Goal: Use online tool/utility: Utilize a website feature to perform a specific function

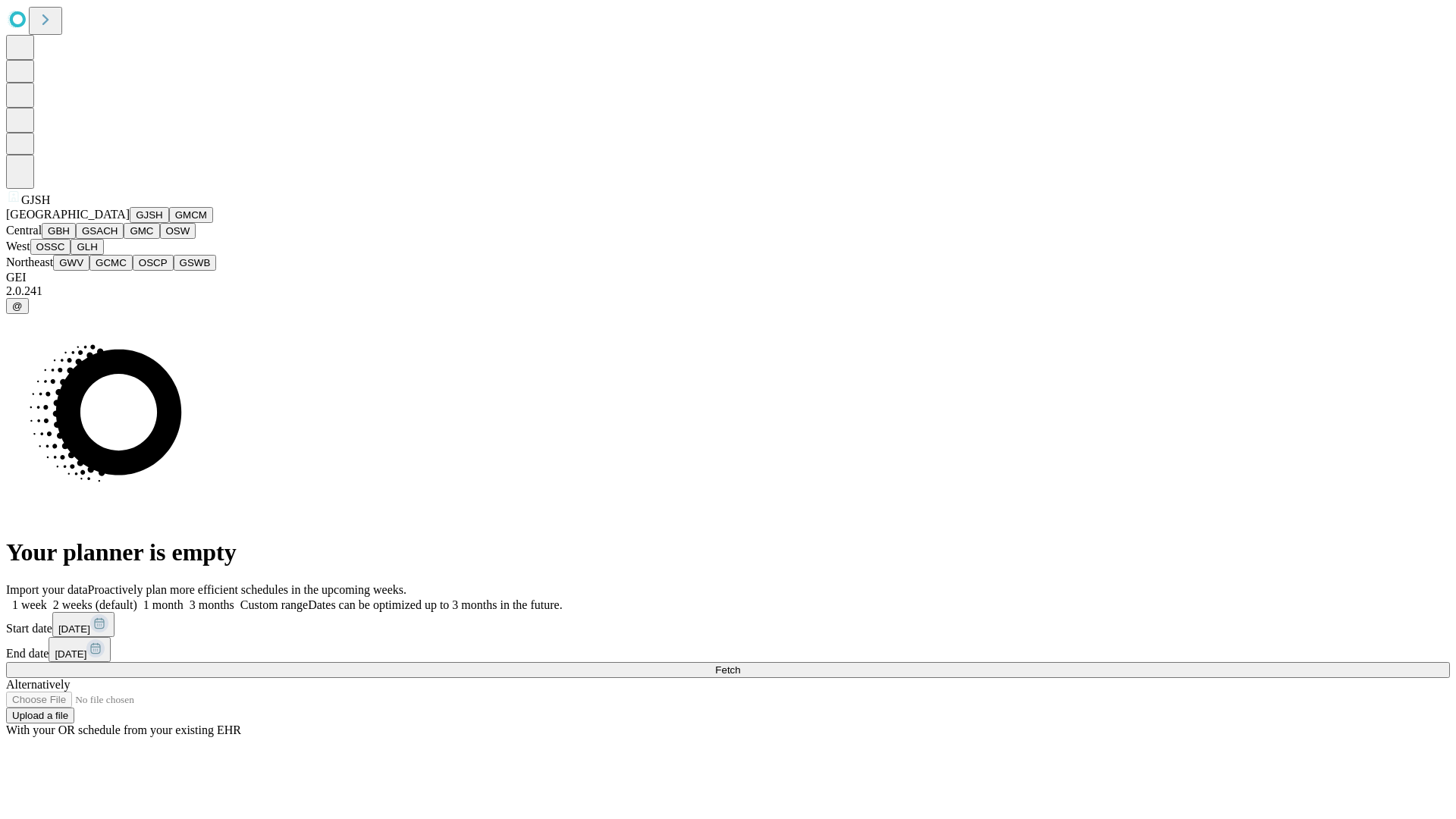
click at [129, 223] on button "GJSH" at bounding box center [149, 215] width 39 height 16
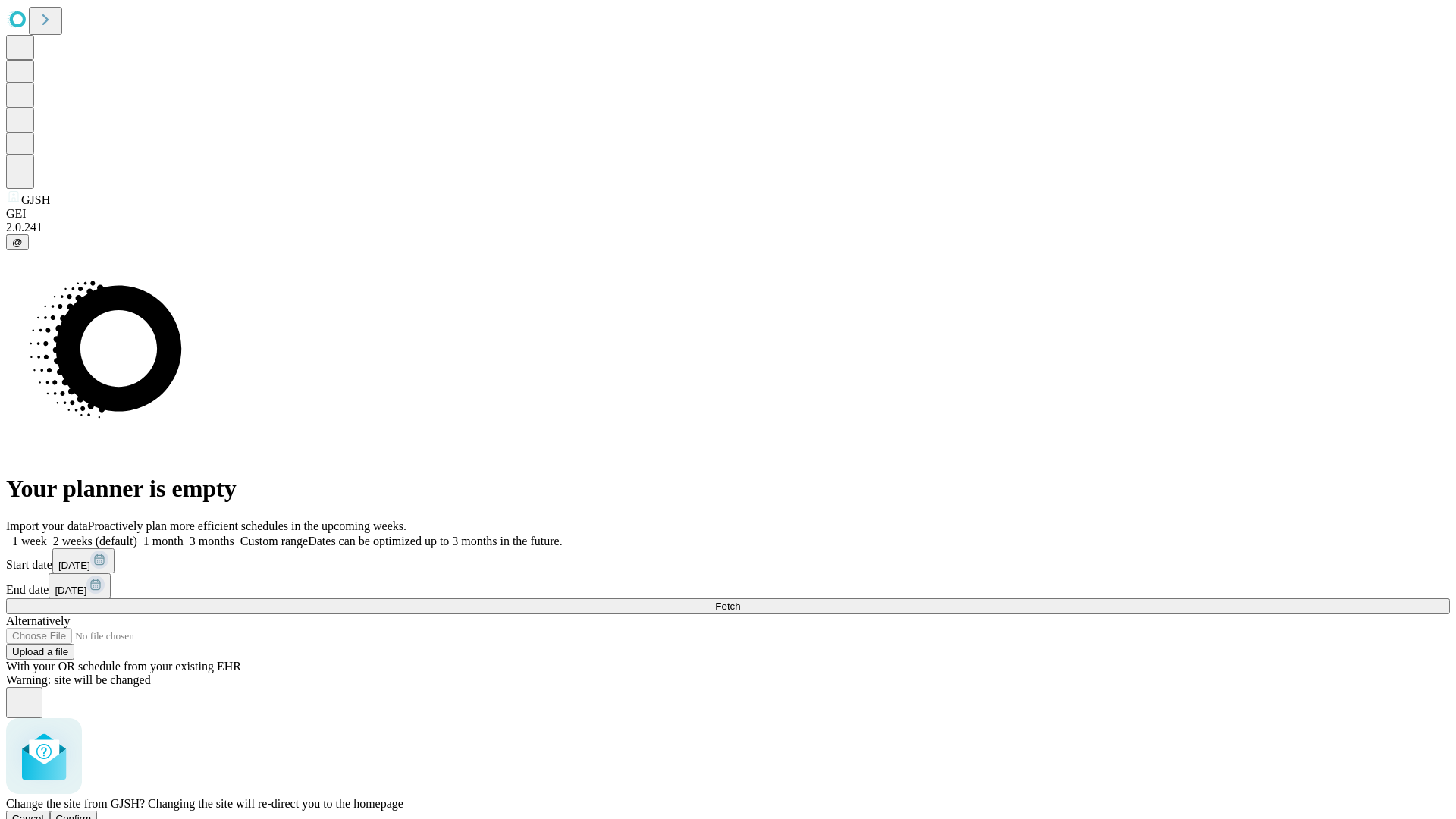
click at [92, 813] on span "Confirm" at bounding box center [73, 819] width 36 height 12
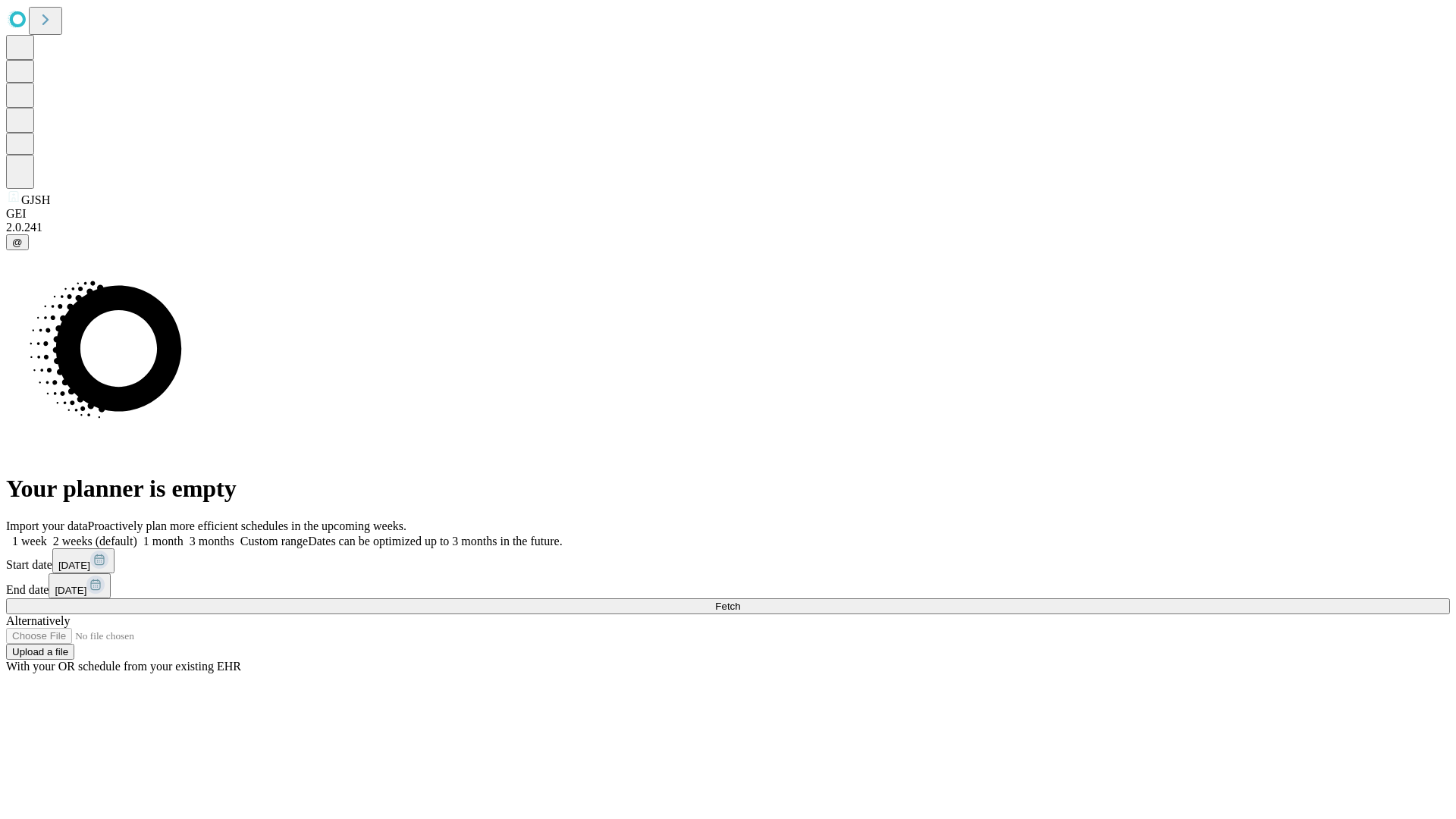
click at [137, 535] on label "2 weeks (default)" at bounding box center [92, 541] width 90 height 13
click at [740, 601] on span "Fetch" at bounding box center [728, 607] width 25 height 12
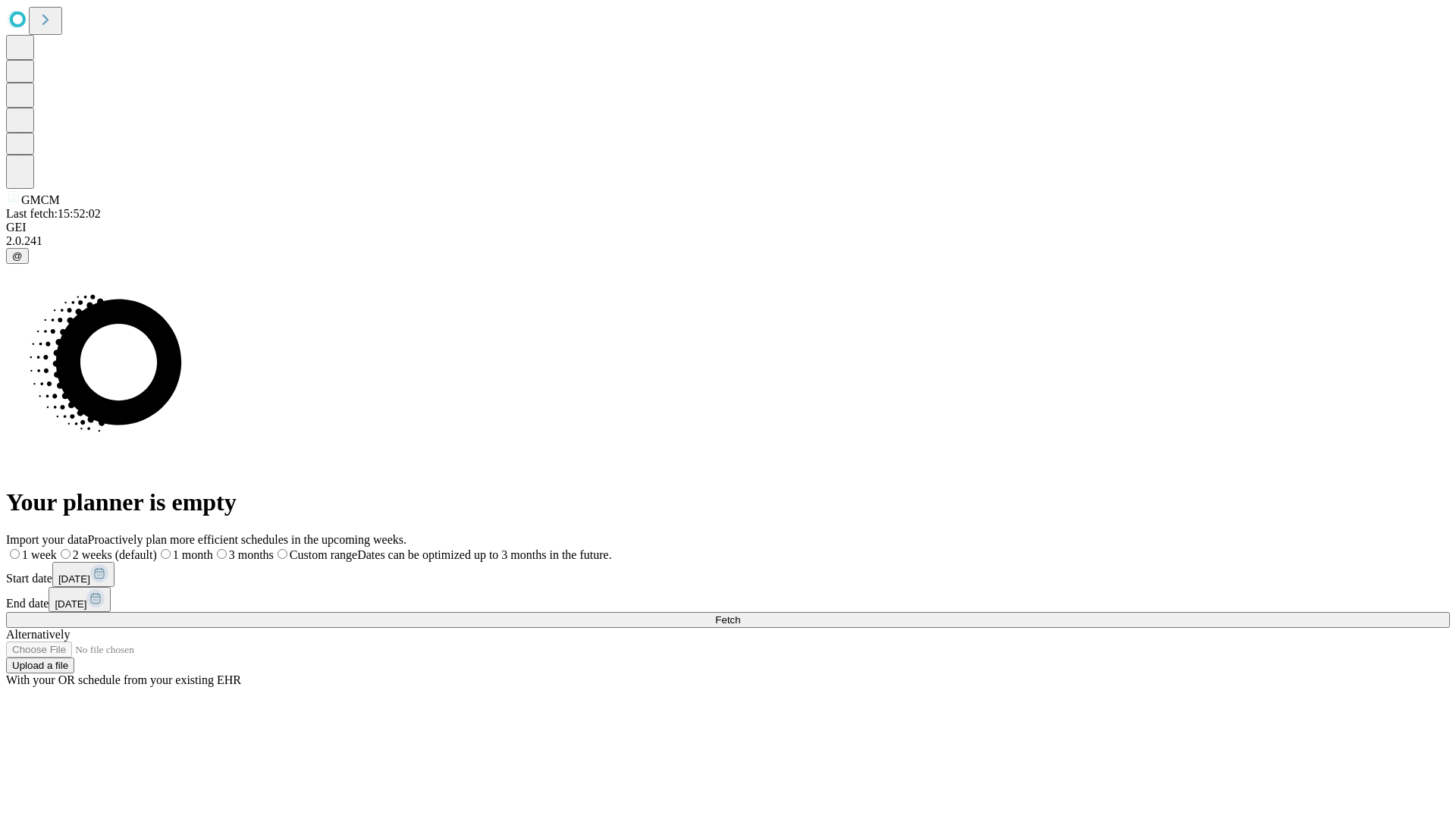
click at [157, 549] on label "2 weeks (default)" at bounding box center [107, 554] width 100 height 13
click at [740, 614] on span "Fetch" at bounding box center [728, 620] width 25 height 12
click at [137, 549] on label "2 weeks (default)" at bounding box center [92, 554] width 90 height 13
click at [740, 614] on span "Fetch" at bounding box center [728, 620] width 25 height 12
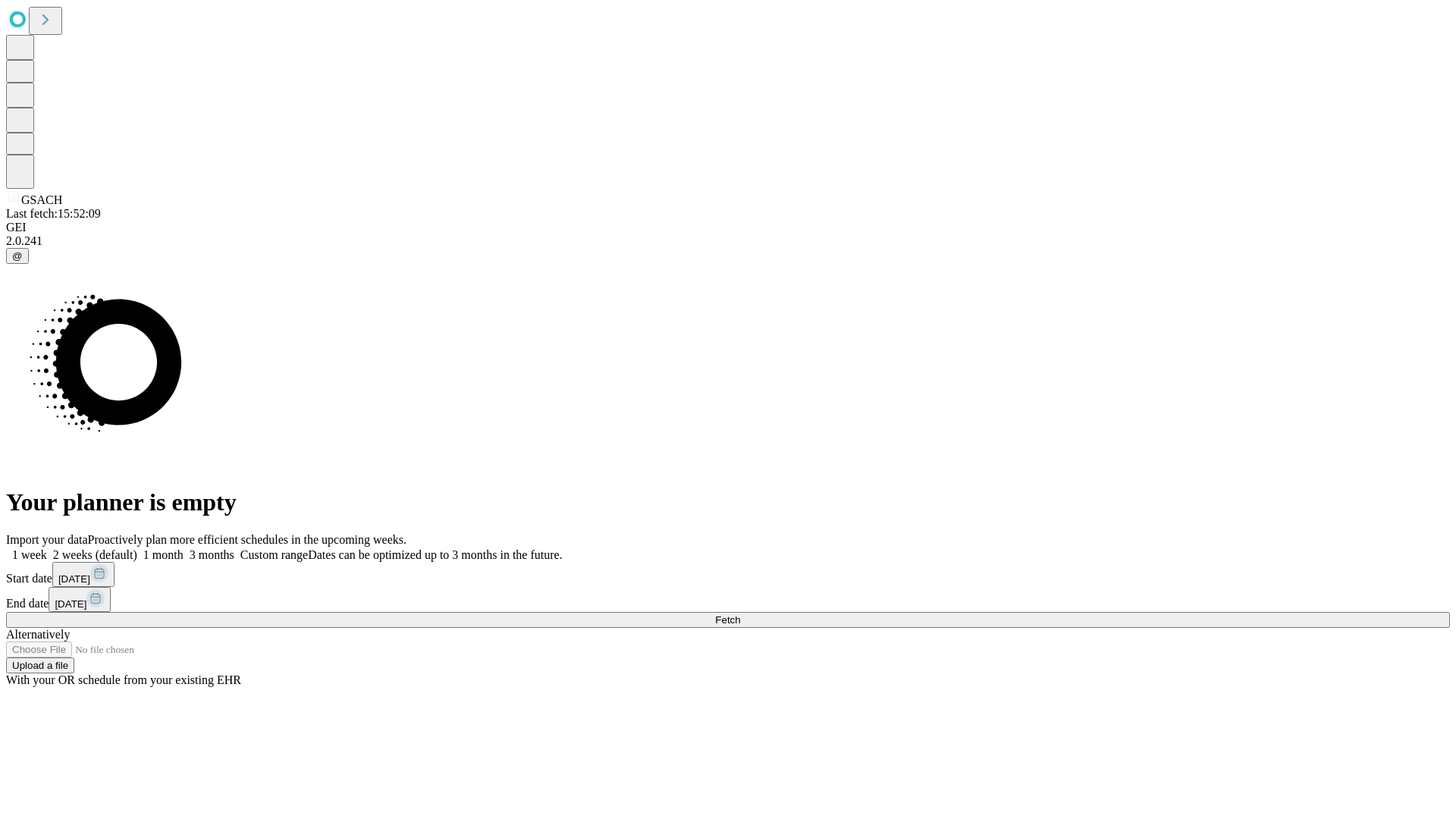
click at [137, 549] on label "2 weeks (default)" at bounding box center [92, 554] width 90 height 13
click at [740, 614] on span "Fetch" at bounding box center [728, 620] width 25 height 12
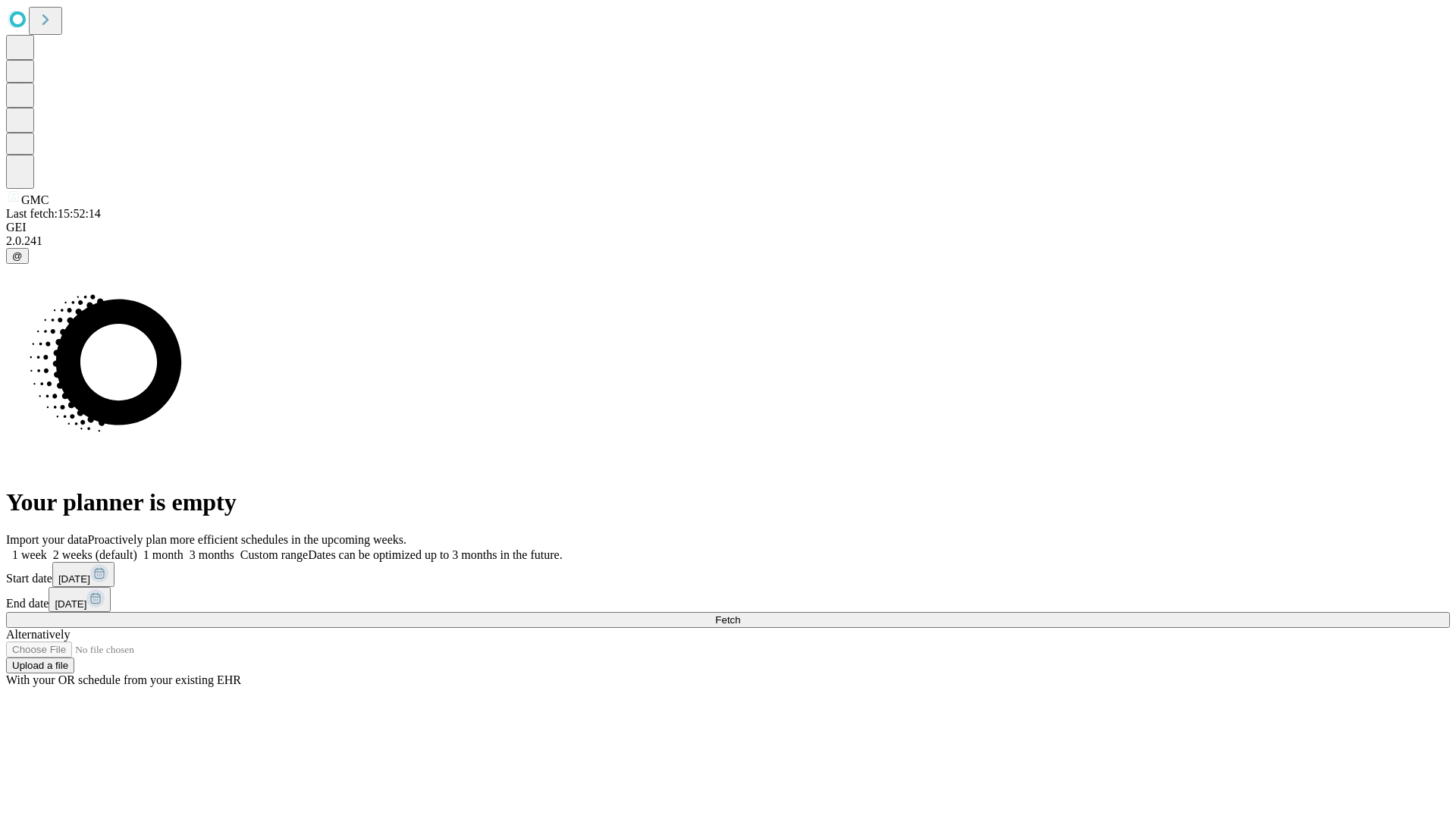
click at [137, 549] on label "2 weeks (default)" at bounding box center [92, 554] width 90 height 13
click at [740, 614] on span "Fetch" at bounding box center [728, 620] width 25 height 12
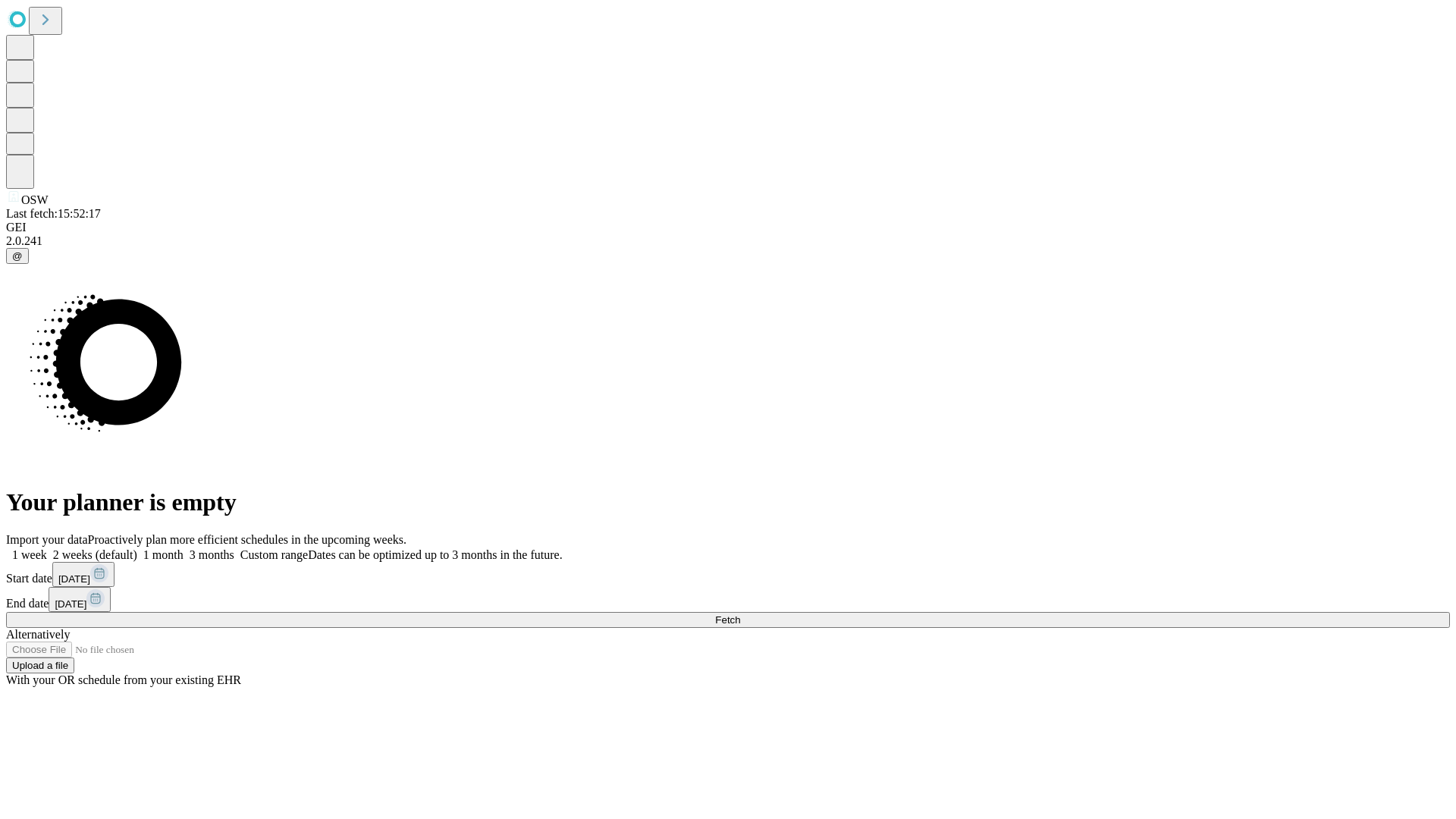
click at [137, 549] on label "2 weeks (default)" at bounding box center [92, 554] width 90 height 13
click at [740, 614] on span "Fetch" at bounding box center [728, 620] width 25 height 12
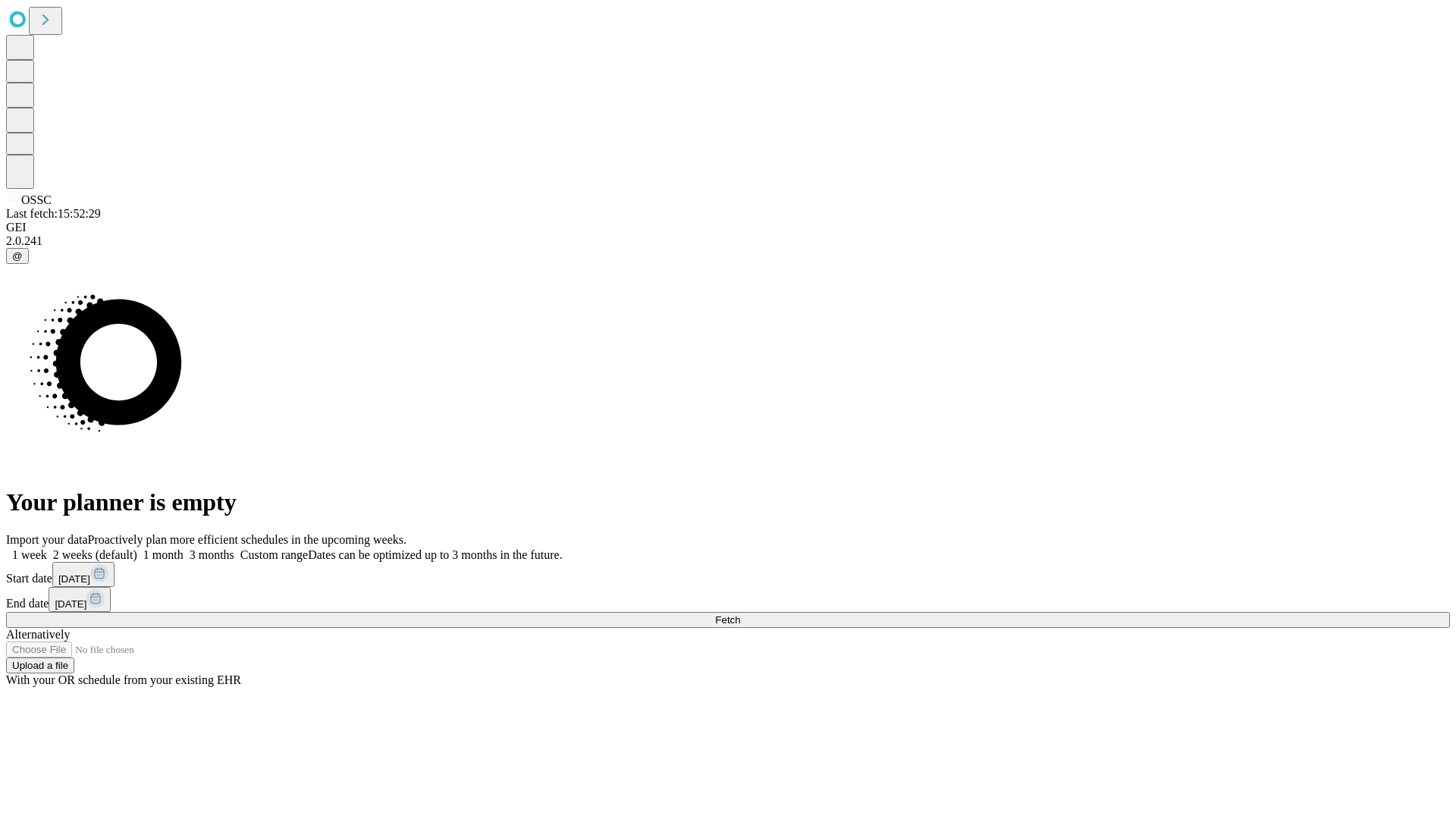
click at [137, 549] on label "2 weeks (default)" at bounding box center [92, 554] width 90 height 13
click at [740, 614] on span "Fetch" at bounding box center [728, 620] width 25 height 12
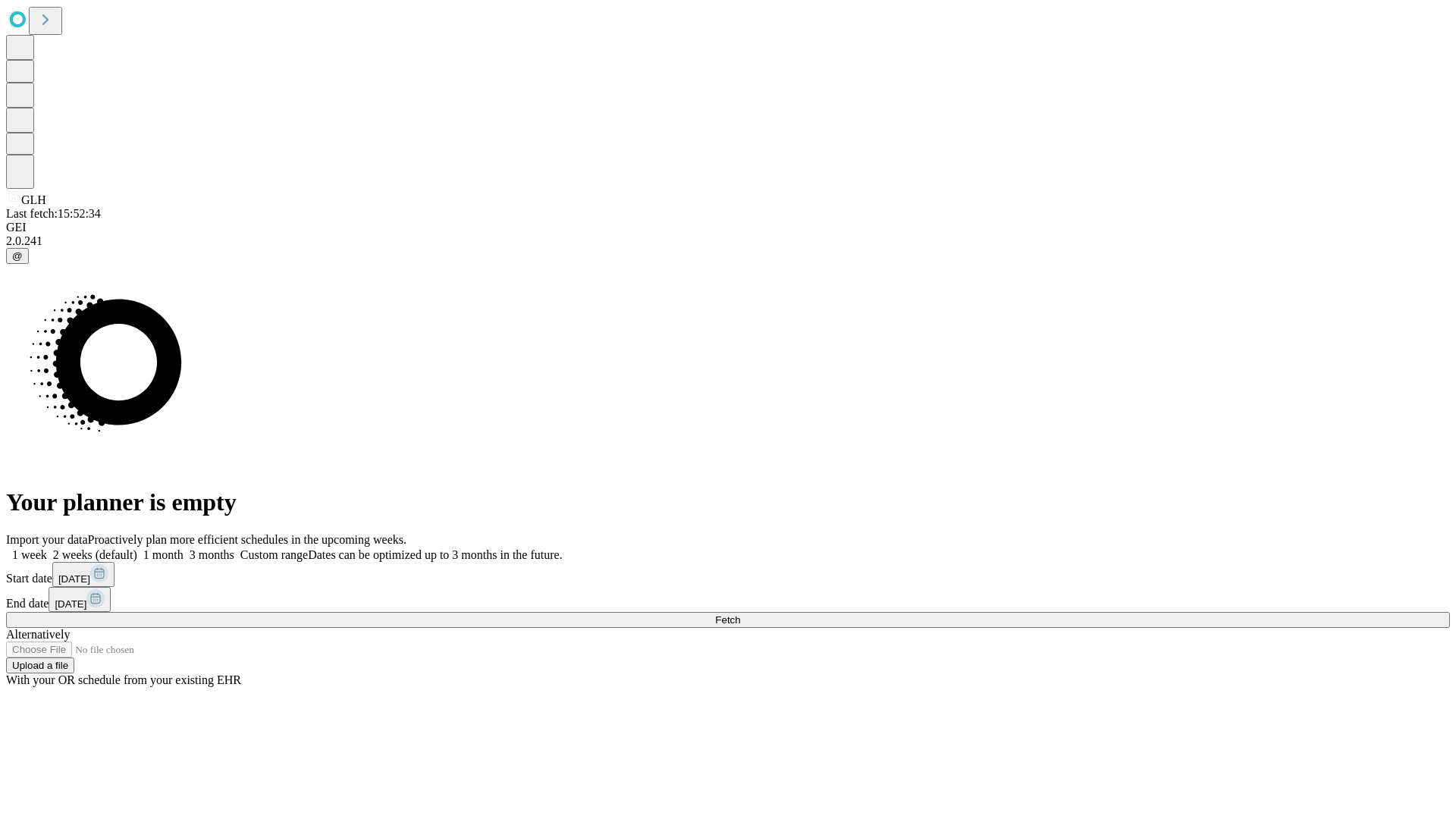
click at [137, 549] on label "2 weeks (default)" at bounding box center [92, 554] width 90 height 13
click at [740, 614] on span "Fetch" at bounding box center [728, 620] width 25 height 12
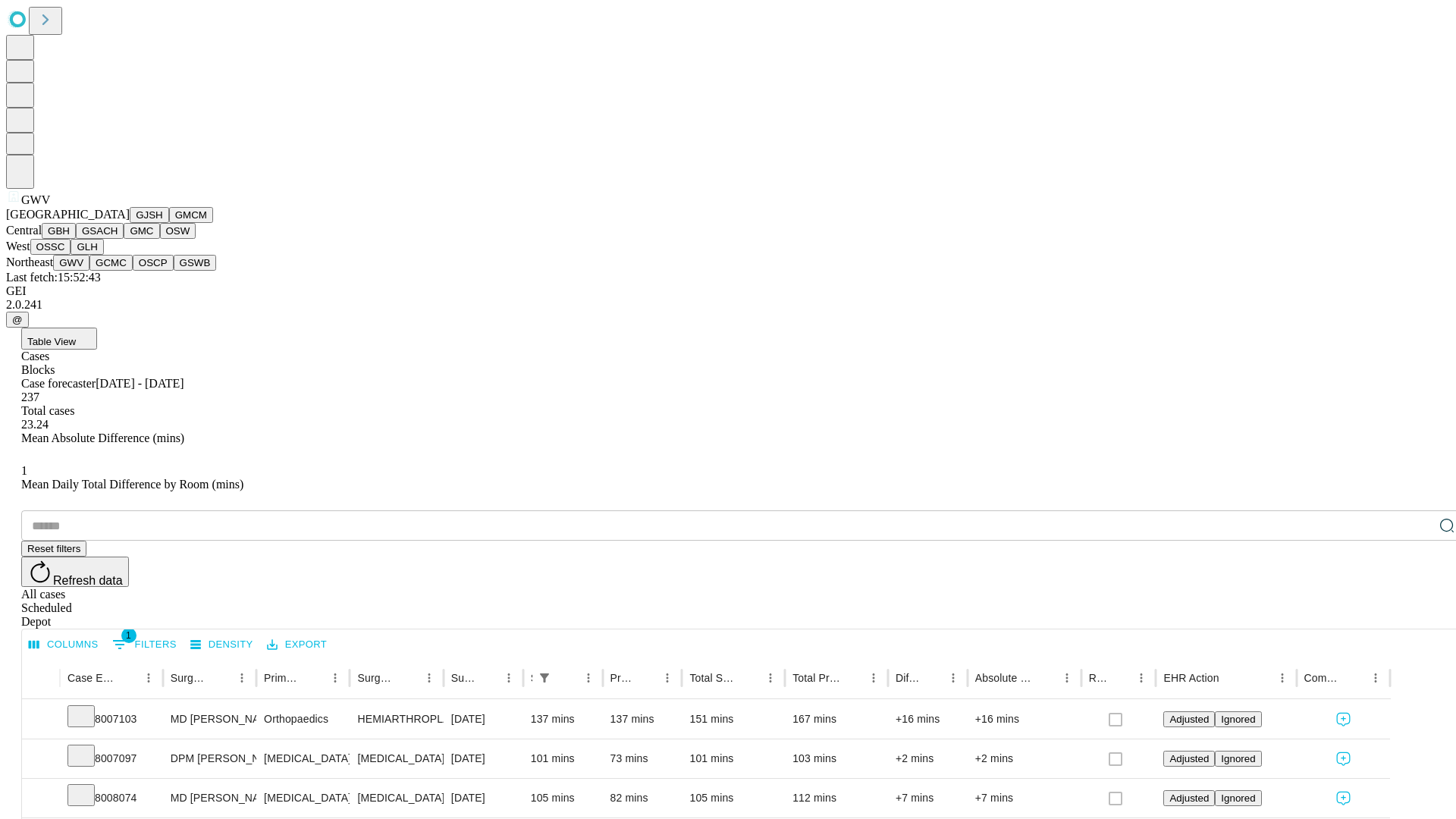
click at [118, 270] on button "GCMC" at bounding box center [111, 262] width 43 height 16
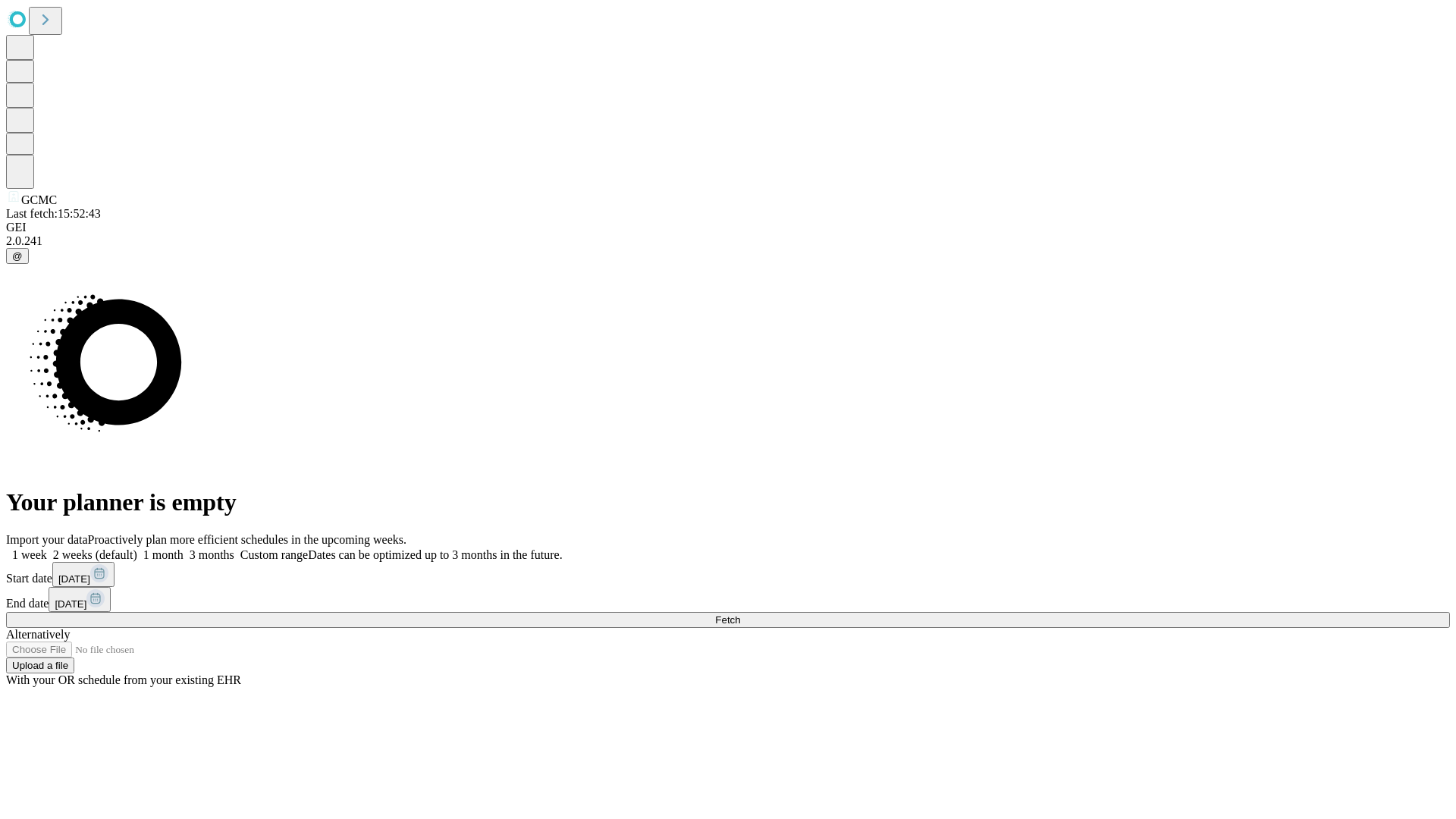
click at [137, 549] on label "2 weeks (default)" at bounding box center [92, 554] width 90 height 13
click at [740, 614] on span "Fetch" at bounding box center [728, 620] width 25 height 12
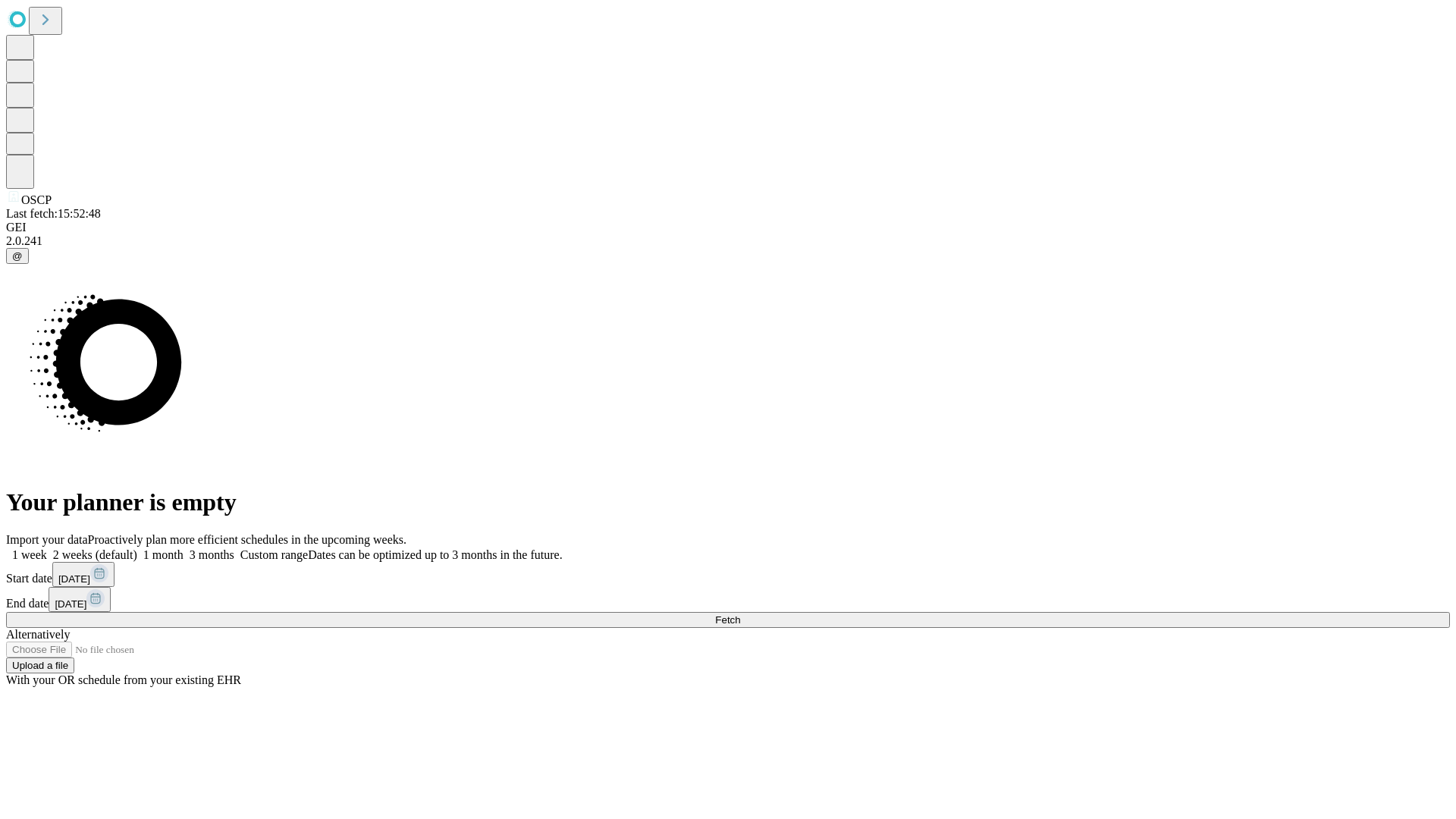
click at [740, 614] on span "Fetch" at bounding box center [728, 620] width 25 height 12
click at [137, 549] on label "2 weeks (default)" at bounding box center [92, 554] width 90 height 13
click at [740, 614] on span "Fetch" at bounding box center [728, 620] width 25 height 12
